Goal: Use online tool/utility: Utilize a website feature to perform a specific function

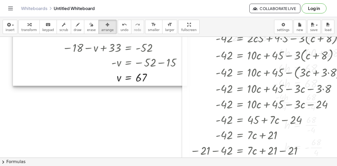
scroll to position [0, 3]
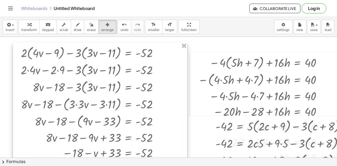
click at [159, 65] on div at bounding box center [100, 117] width 174 height 149
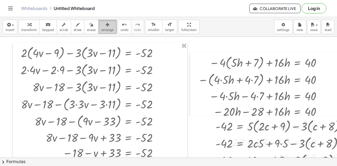
click at [106, 26] on icon "button" at bounding box center [108, 25] width 4 height 6
click at [21, 21] on div "button" at bounding box center [29, 24] width 16 height 6
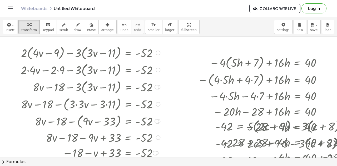
drag, startPoint x: 104, startPoint y: 68, endPoint x: 102, endPoint y: 59, distance: 8.9
click at [102, 67] on div at bounding box center [103, 69] width 170 height 17
click at [122, 49] on div at bounding box center [103, 52] width 170 height 17
click at [111, 50] on div at bounding box center [103, 52] width 170 height 17
click at [124, 87] on div at bounding box center [103, 86] width 170 height 17
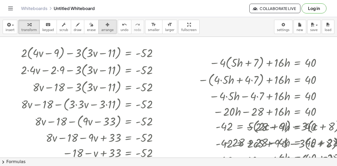
click at [101, 27] on div "button" at bounding box center [107, 24] width 12 height 6
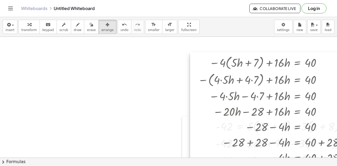
click at [246, 76] on div at bounding box center [270, 166] width 160 height 228
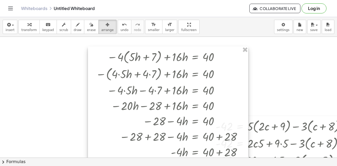
drag, startPoint x: 316, startPoint y: 64, endPoint x: 214, endPoint y: 59, distance: 102.3
click at [214, 59] on div at bounding box center [168, 161] width 160 height 228
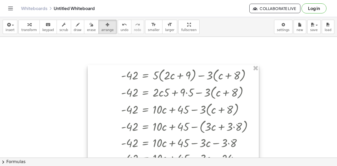
drag, startPoint x: 272, startPoint y: 126, endPoint x: 163, endPoint y: 74, distance: 121.0
click at [163, 74] on div at bounding box center [173, 167] width 171 height 205
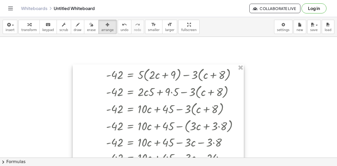
drag, startPoint x: 242, startPoint y: 69, endPoint x: 225, endPoint y: 61, distance: 18.0
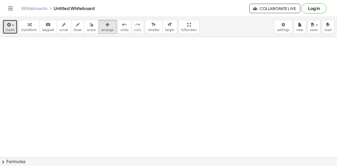
click at [7, 26] on icon "button" at bounding box center [8, 25] width 5 height 6
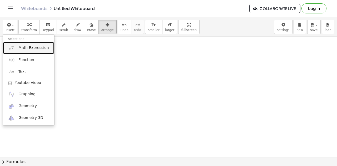
click at [33, 48] on span "Math Expression" at bounding box center [33, 47] width 30 height 5
